Goal: Task Accomplishment & Management: Manage account settings

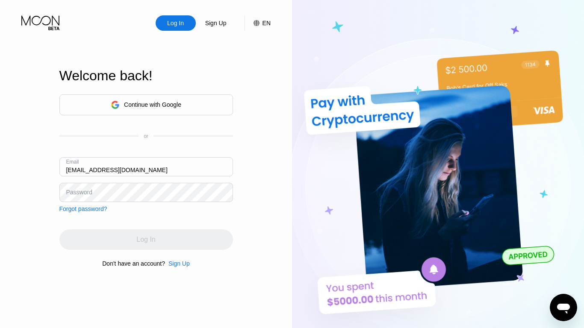
type input "[EMAIL_ADDRESS][DOMAIN_NAME]"
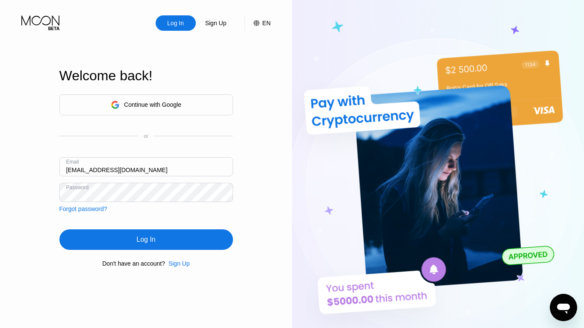
click at [146, 241] on div "Log In" at bounding box center [145, 239] width 19 height 9
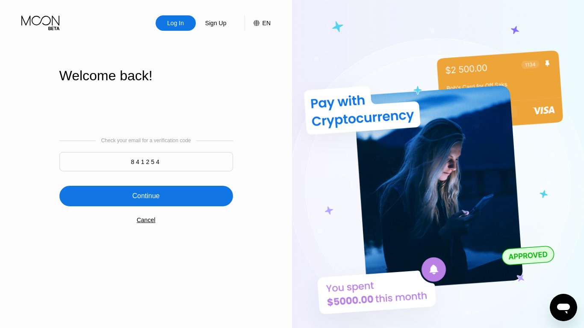
type input "841254"
click at [146, 197] on div "Continue" at bounding box center [145, 196] width 27 height 9
